Goal: Task Accomplishment & Management: Complete application form

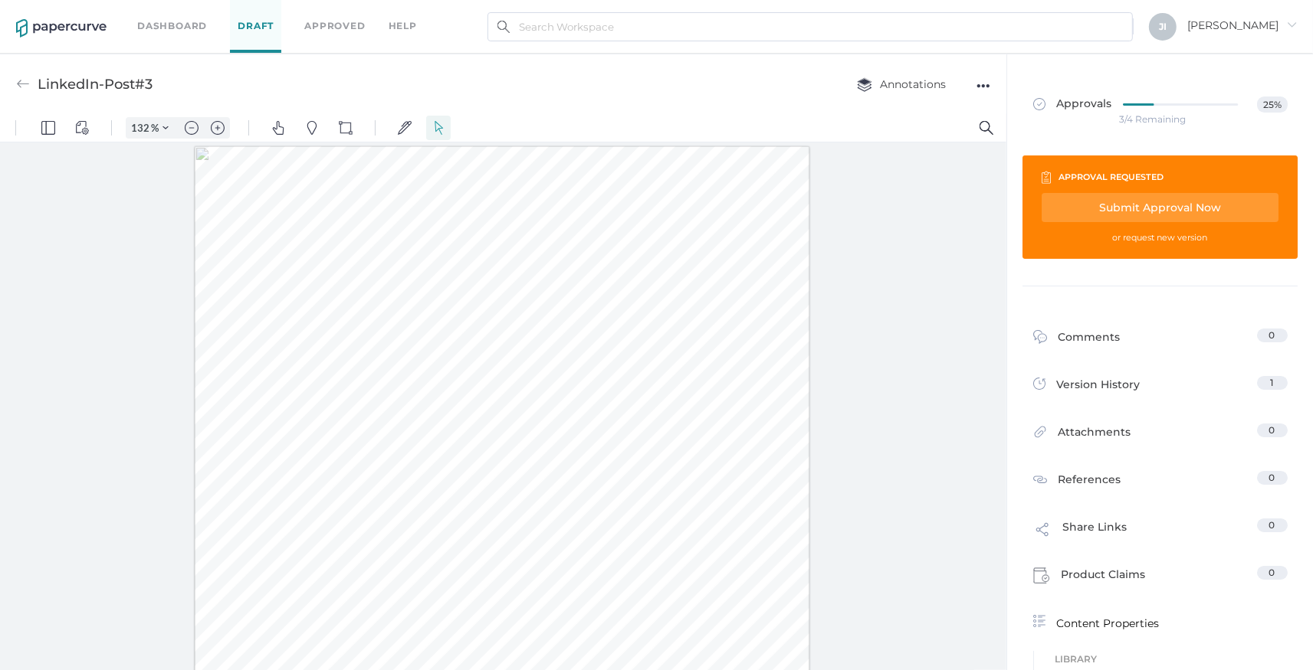
click at [143, 25] on link "Dashboard" at bounding box center [172, 26] width 70 height 17
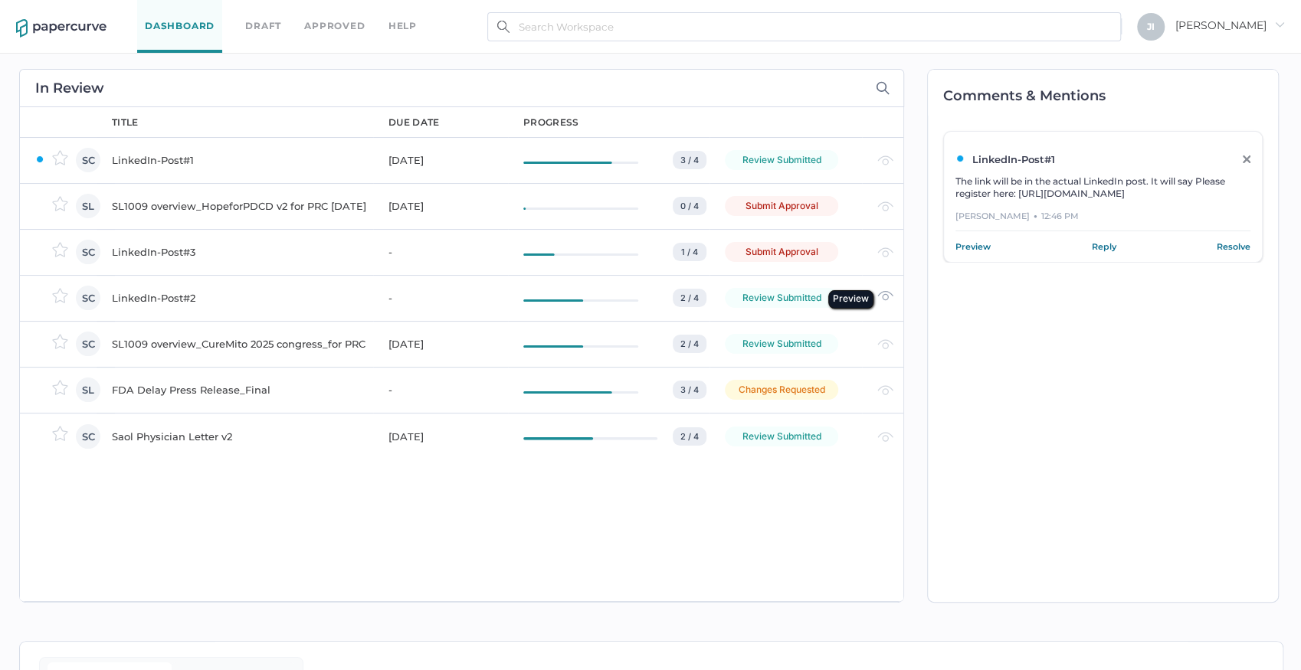
click at [889, 293] on img at bounding box center [885, 295] width 16 height 11
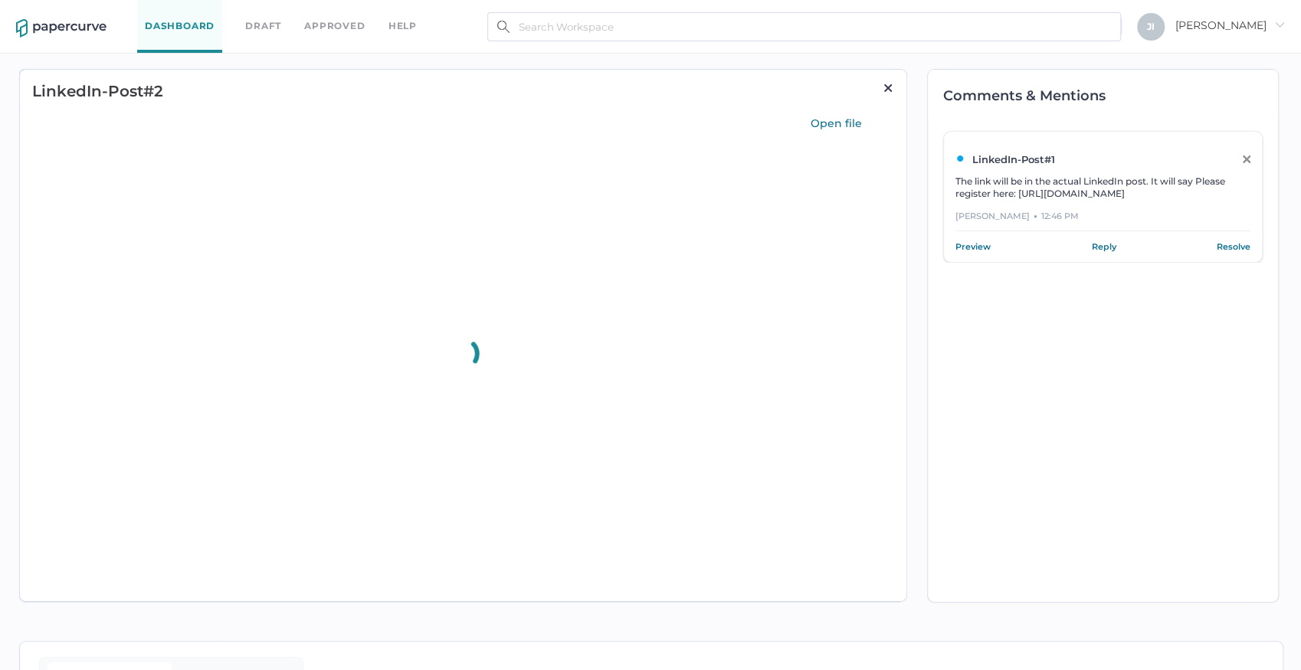
type input "96"
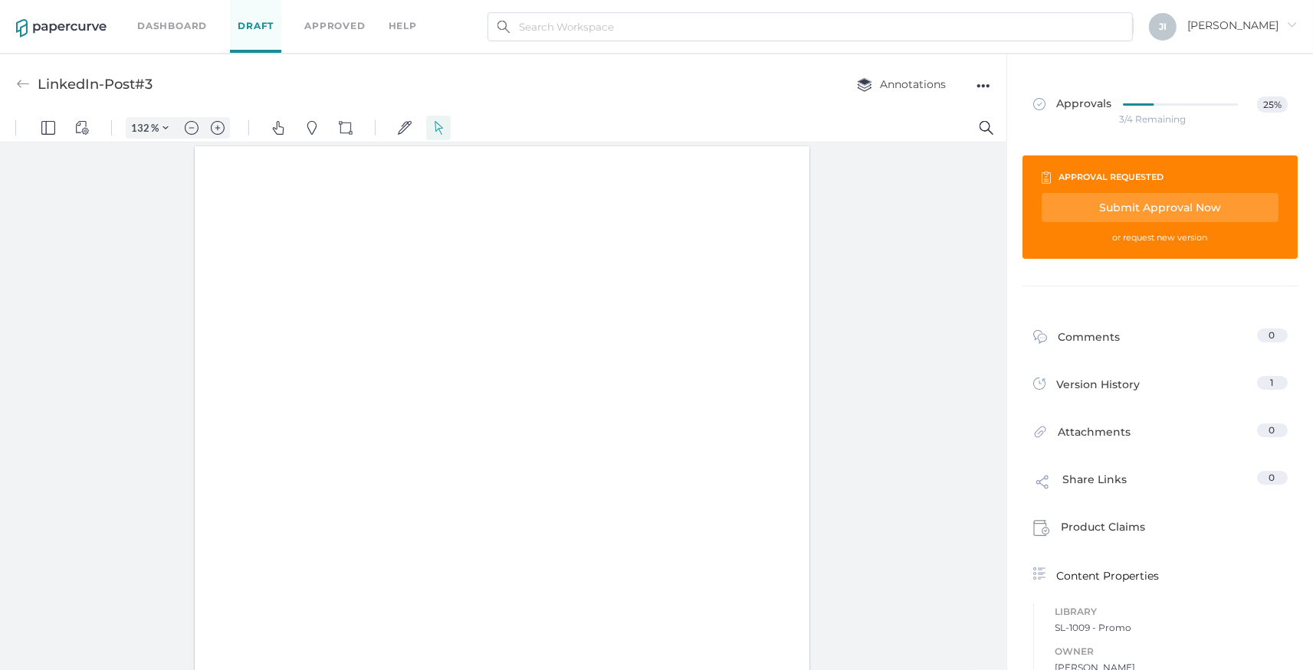
type input "132"
click at [133, 28] on div "Dashboard Draft Approved help J I Jennifer arrow_right" at bounding box center [656, 27] width 1313 height 54
click at [175, 18] on div "Dashboard Draft Approved help" at bounding box center [288, 26] width 303 height 53
click at [176, 28] on link "Dashboard" at bounding box center [172, 26] width 70 height 17
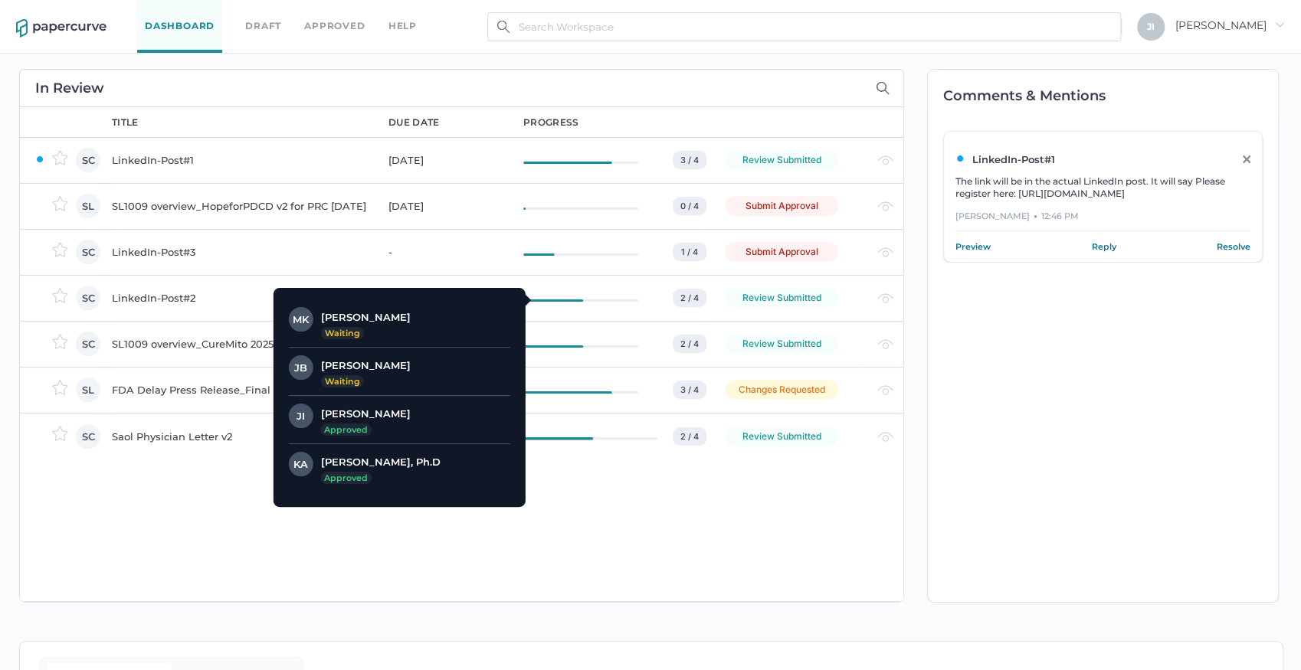
click at [696, 297] on div "2 / 4" at bounding box center [690, 298] width 34 height 18
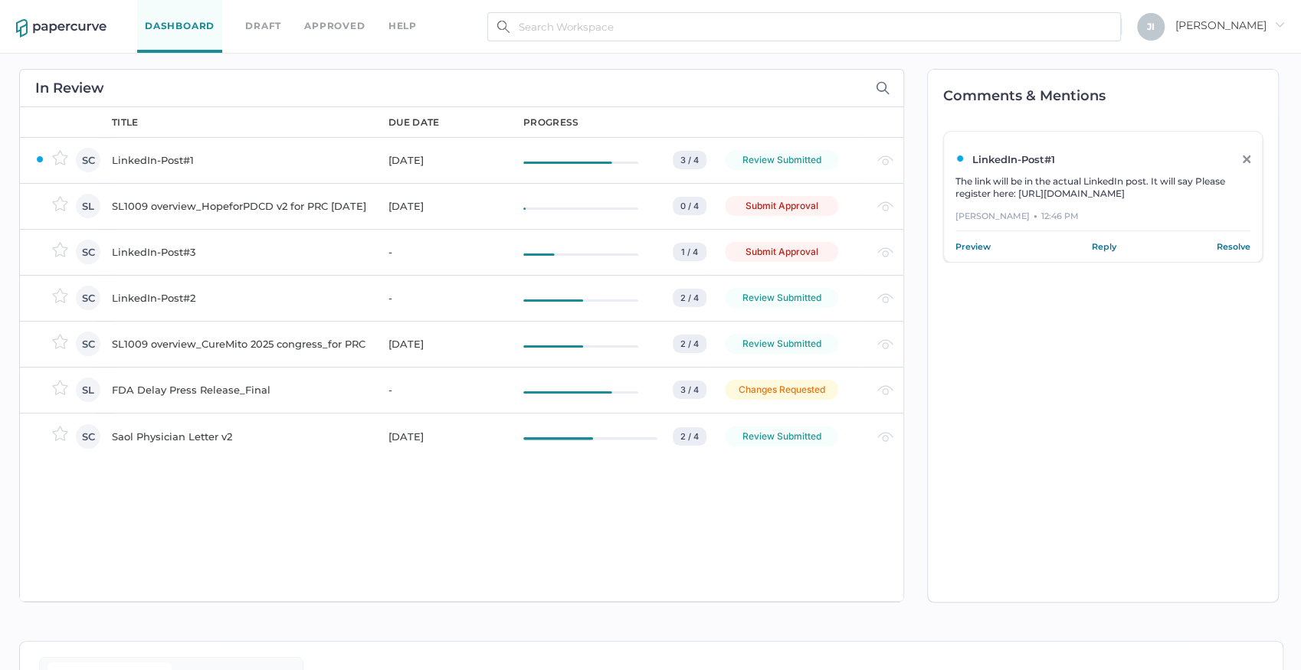
click at [162, 387] on div "FDA Delay Press Release_Final" at bounding box center [241, 390] width 258 height 18
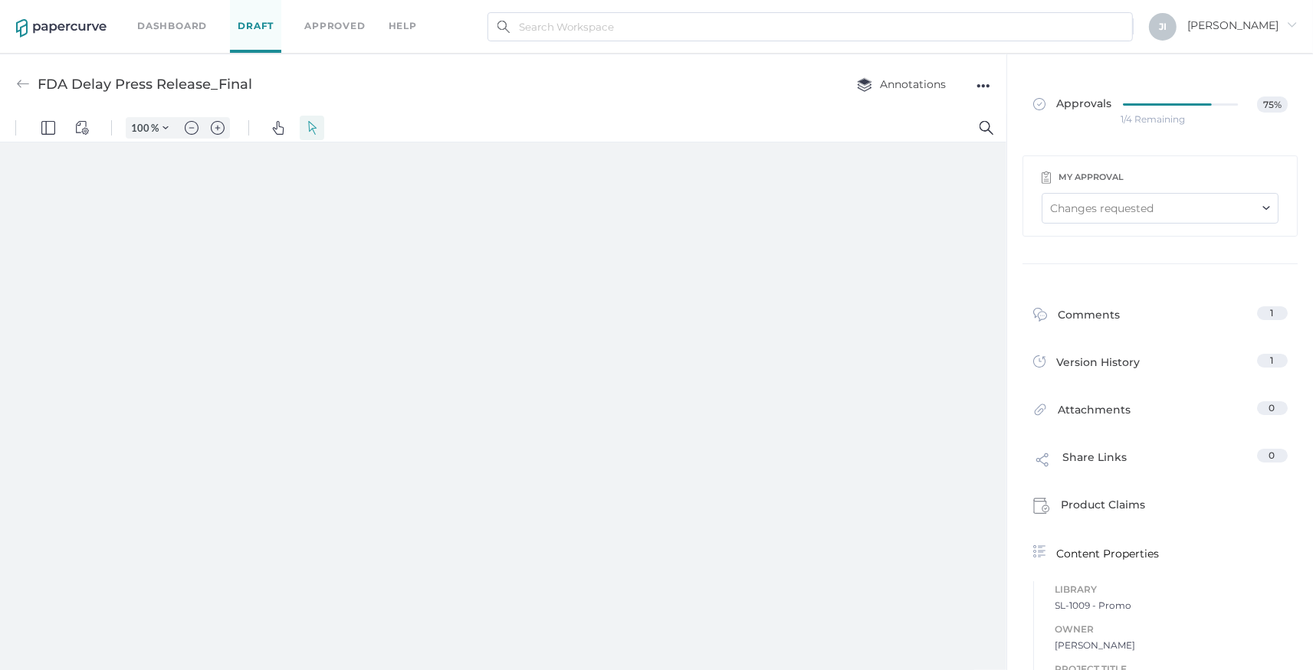
type input "132"
click at [1172, 205] on div "Changes requested" at bounding box center [1159, 208] width 237 height 31
type input "jindyk@lifesciencelegal.com"
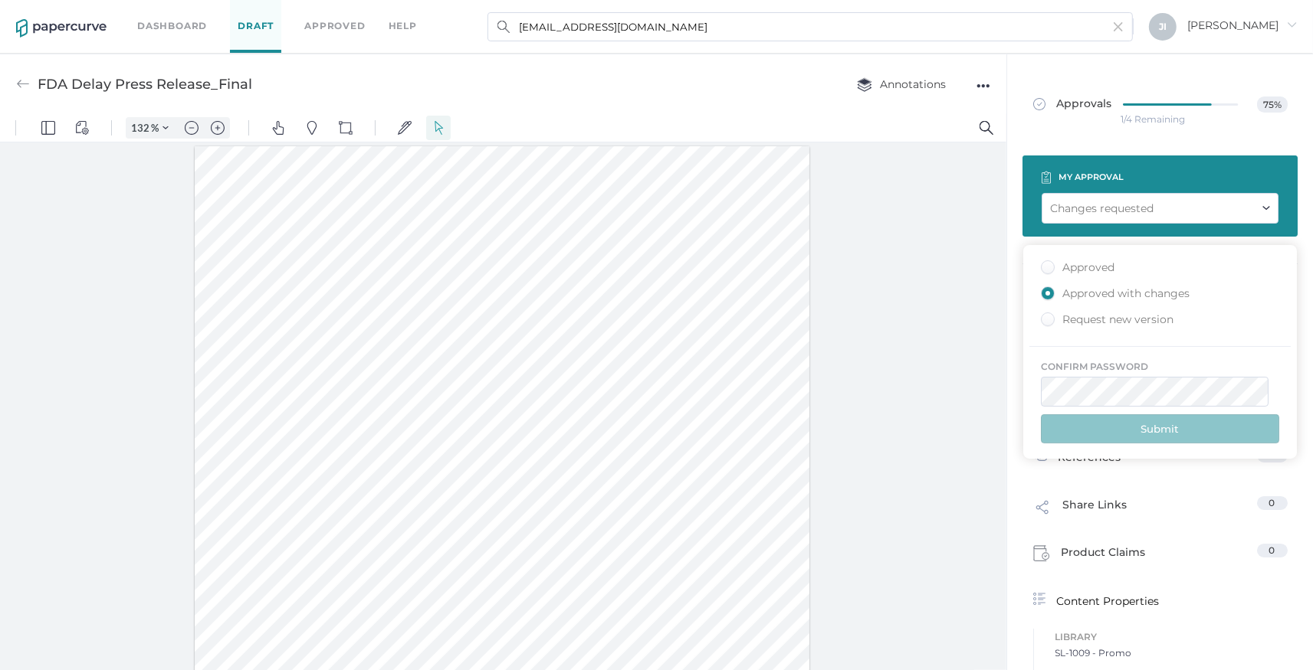
click at [1047, 264] on div "Approved" at bounding box center [1078, 268] width 74 height 15
click at [1044, 263] on input "Approved" at bounding box center [1044, 263] width 0 height 0
click at [1143, 418] on button "Submit" at bounding box center [1160, 429] width 238 height 29
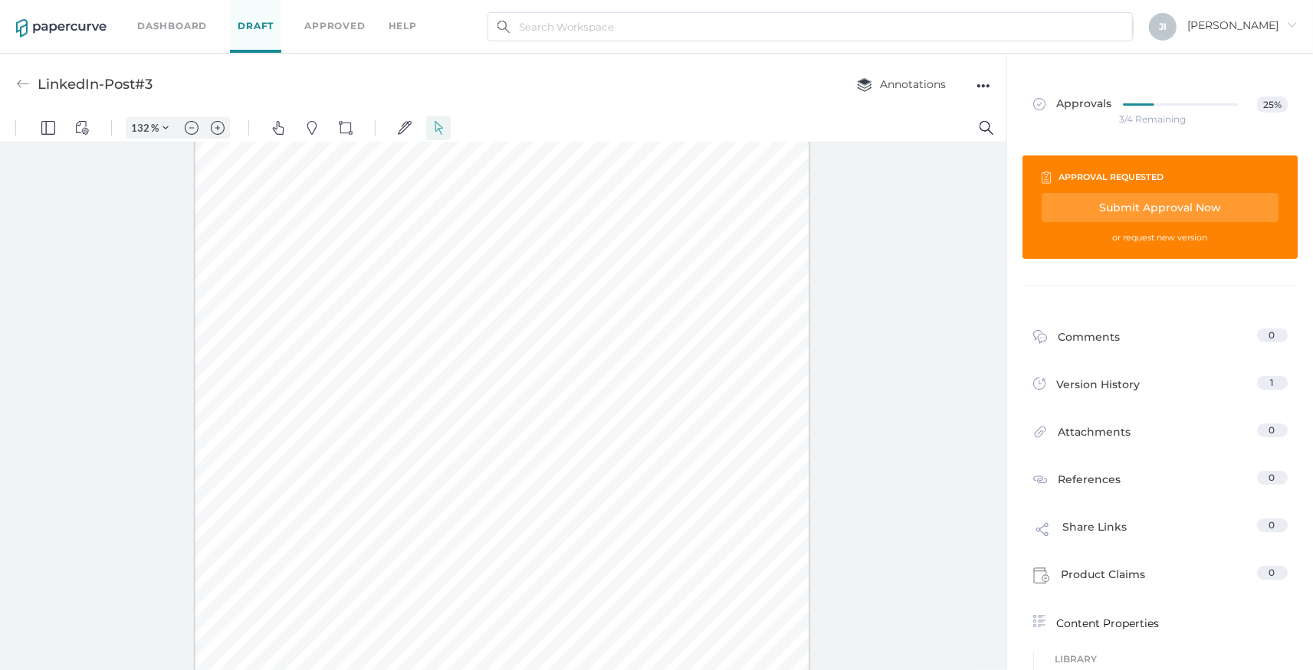
scroll to position [87, 0]
click at [1139, 210] on div "Submit Approval Now" at bounding box center [1159, 207] width 237 height 29
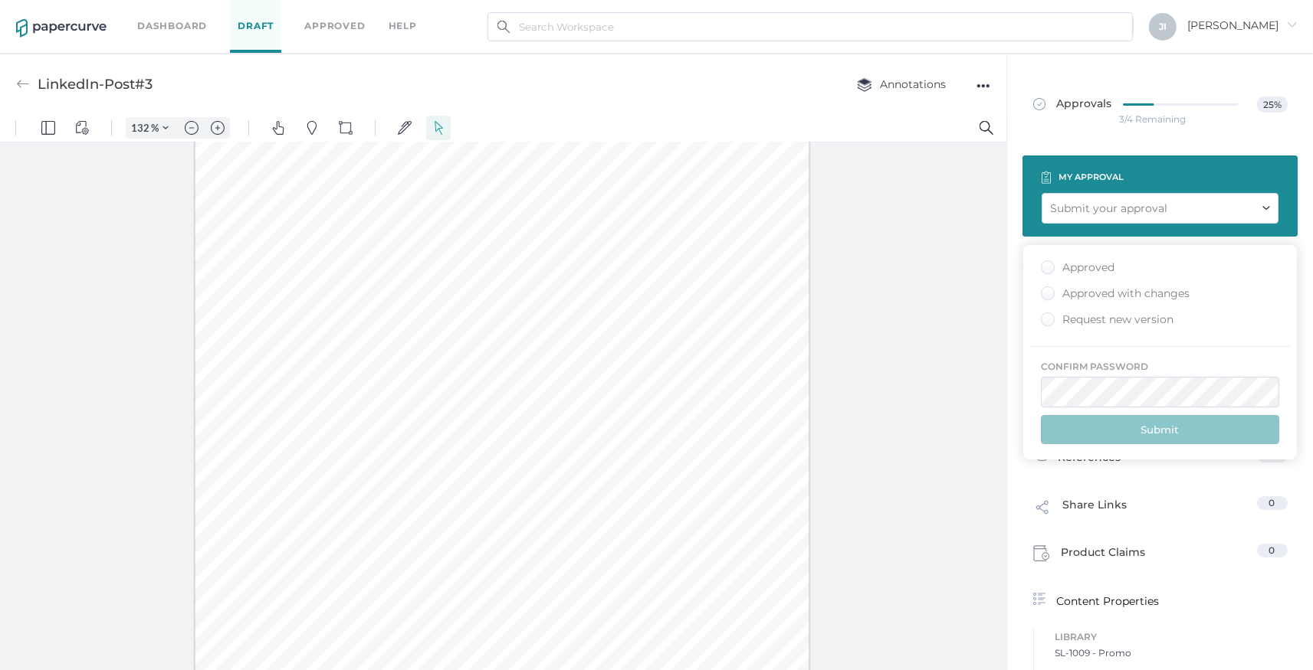
type input "jindyk@lifesciencelegal.com"
click at [1124, 261] on div "Approved" at bounding box center [1160, 270] width 238 height 18
click at [1084, 273] on div "Approved" at bounding box center [1078, 268] width 74 height 15
click at [1044, 263] on input "Approved" at bounding box center [1044, 263] width 0 height 0
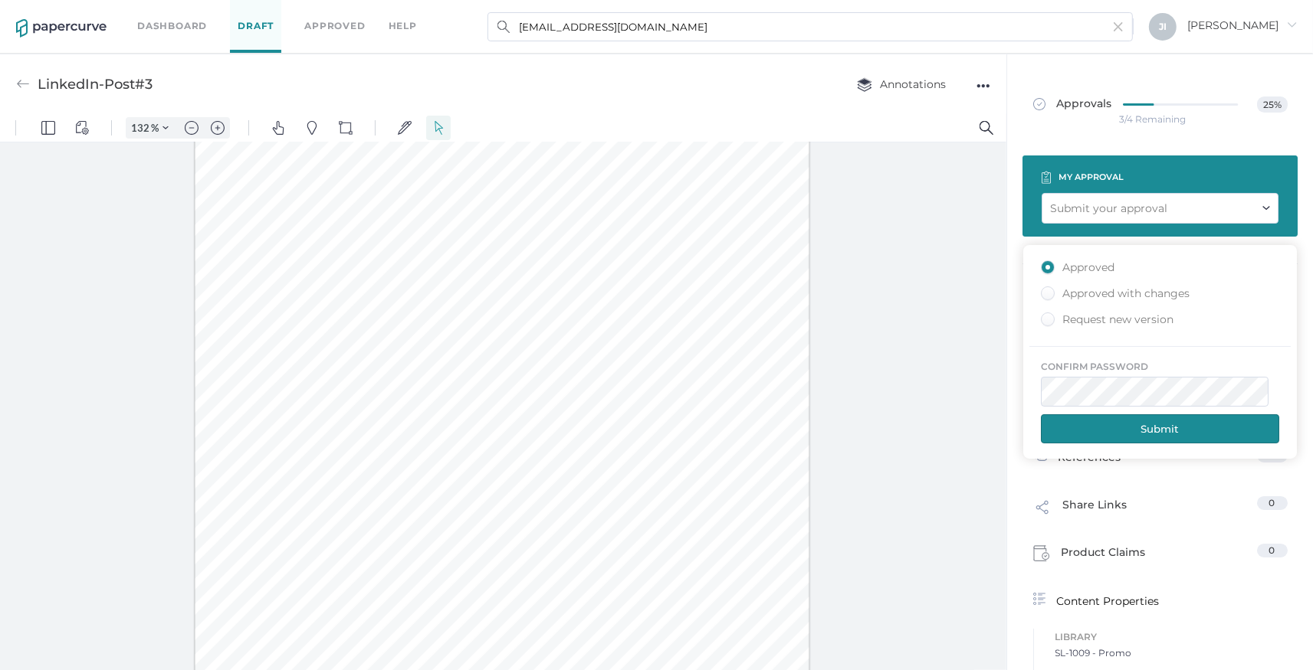
click at [1126, 434] on button "Submit" at bounding box center [1160, 429] width 238 height 29
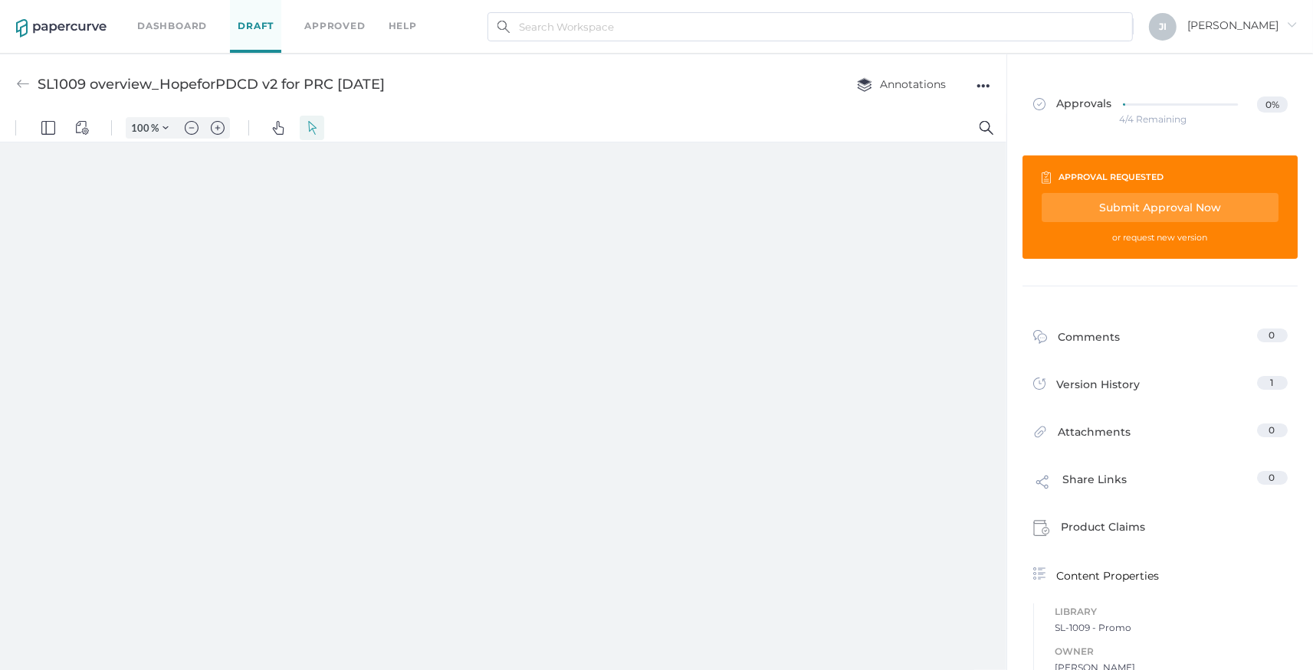
type input "132"
type input "1"
